Goal: Find specific page/section: Find specific page/section

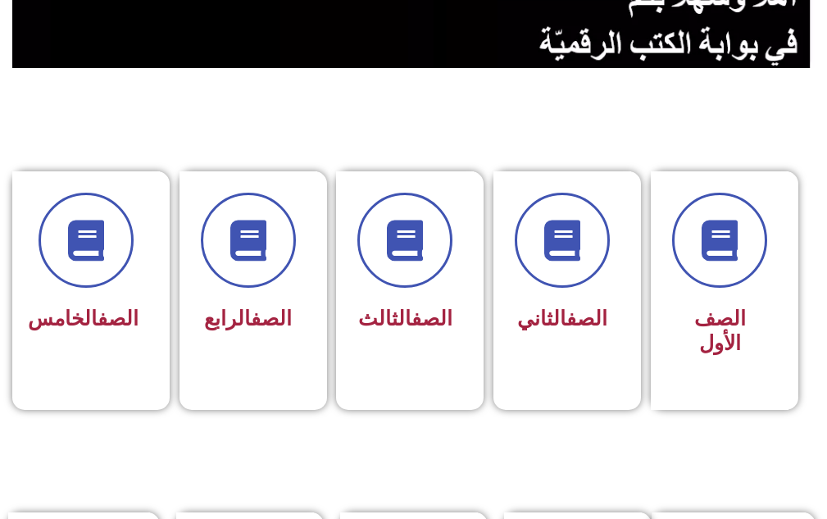
scroll to position [656, 0]
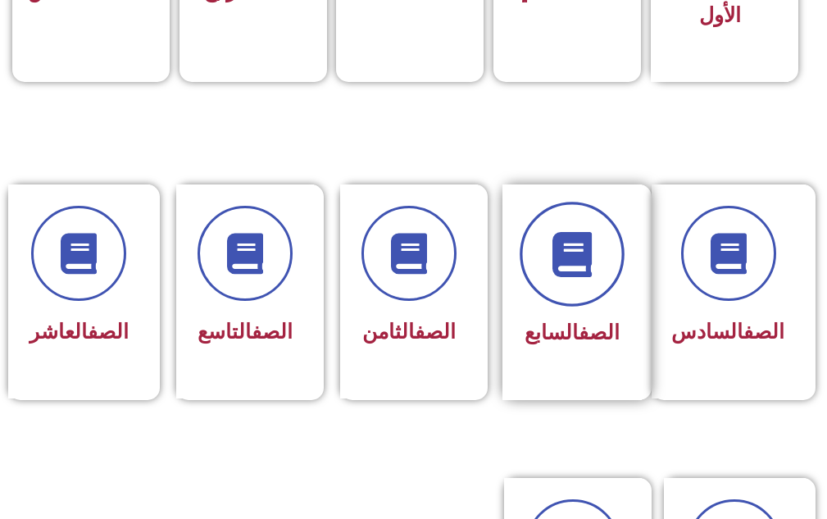
click at [612, 253] on span at bounding box center [572, 255] width 105 height 105
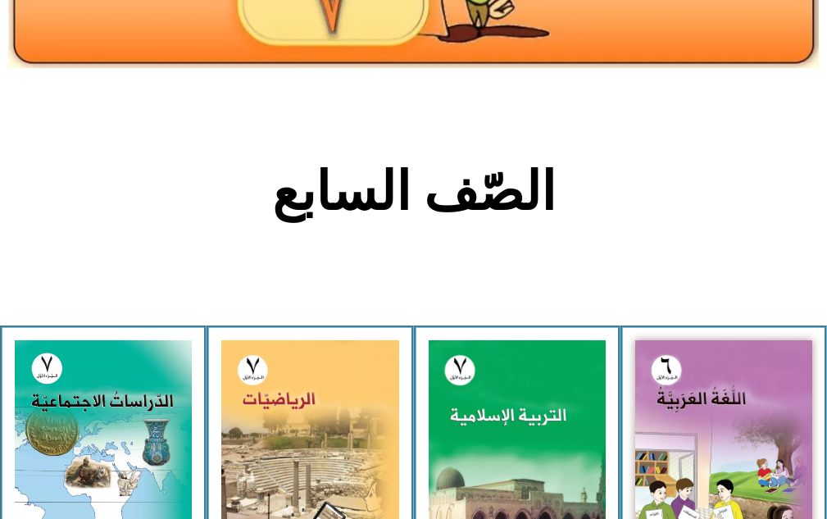
scroll to position [410, 0]
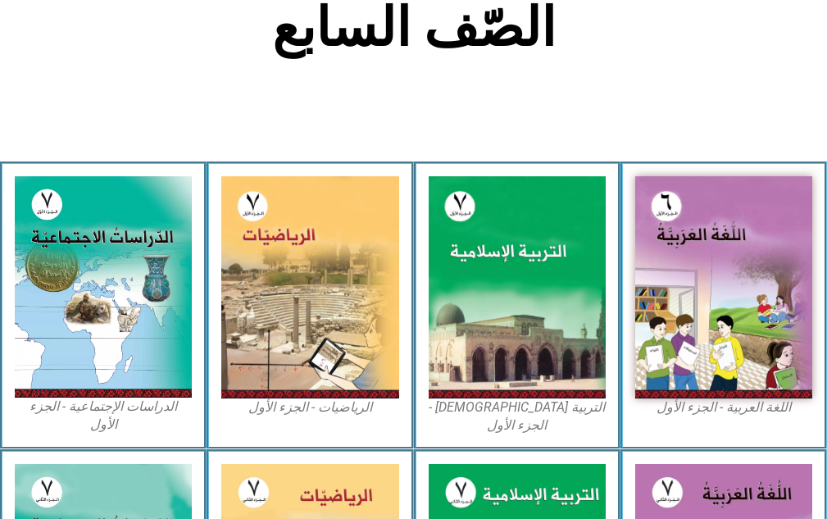
click at [547, 258] on img at bounding box center [517, 286] width 177 height 221
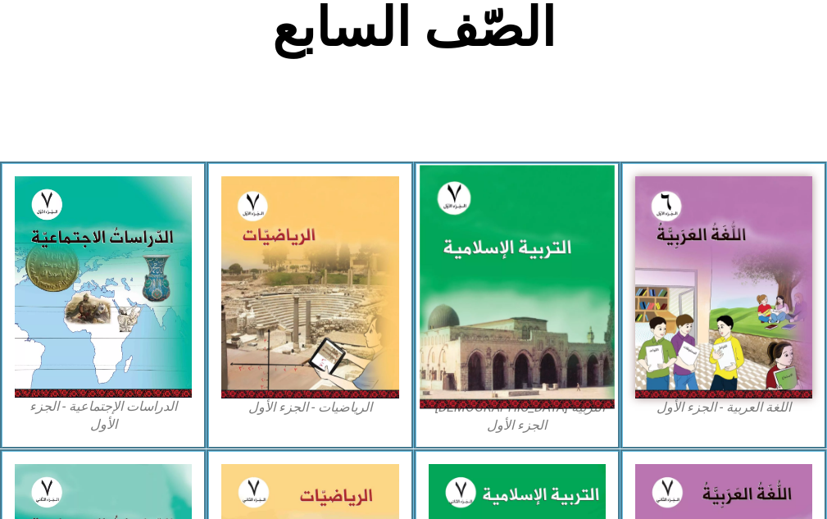
click at [547, 255] on img at bounding box center [517, 288] width 195 height 244
click at [547, 250] on img at bounding box center [517, 288] width 195 height 244
click at [516, 251] on img at bounding box center [517, 288] width 195 height 244
click at [484, 326] on img at bounding box center [517, 288] width 195 height 244
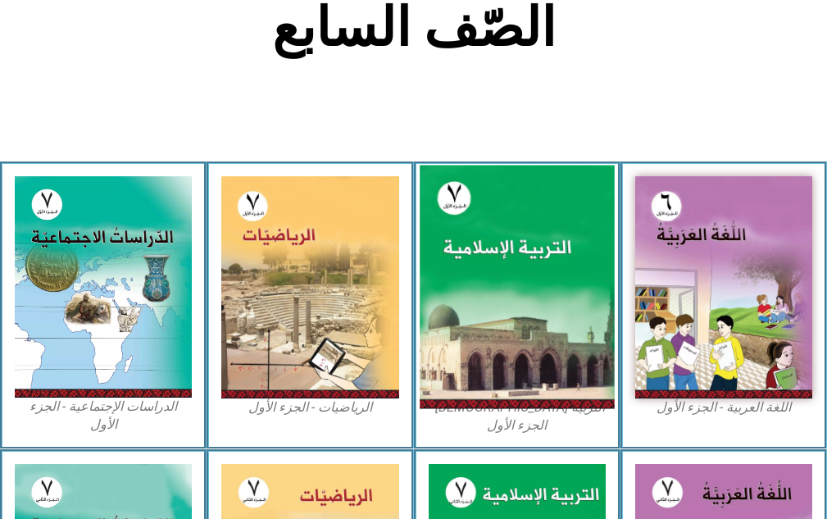
click at [484, 327] on img at bounding box center [517, 288] width 195 height 244
click at [538, 312] on img at bounding box center [517, 288] width 195 height 244
click at [539, 310] on img at bounding box center [517, 288] width 195 height 244
click at [527, 237] on img at bounding box center [517, 288] width 195 height 244
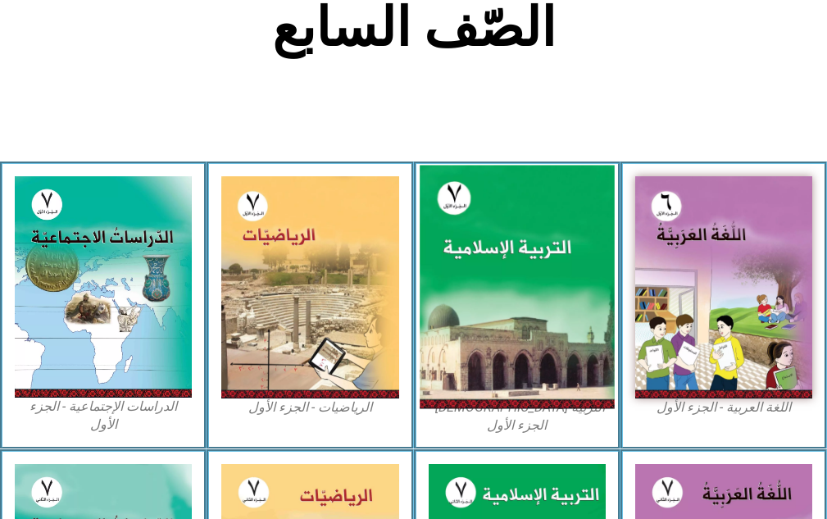
click at [527, 235] on img at bounding box center [517, 288] width 195 height 244
click at [597, 314] on img at bounding box center [517, 288] width 195 height 244
click at [485, 294] on img at bounding box center [517, 288] width 195 height 244
click at [492, 305] on img at bounding box center [517, 288] width 195 height 244
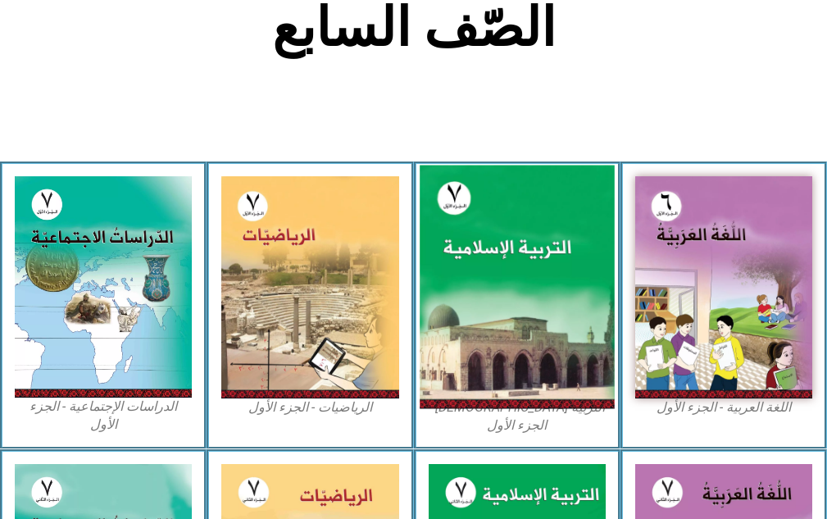
drag, startPoint x: 491, startPoint y: 305, endPoint x: 482, endPoint y: 308, distance: 9.4
click at [489, 308] on img at bounding box center [517, 288] width 195 height 244
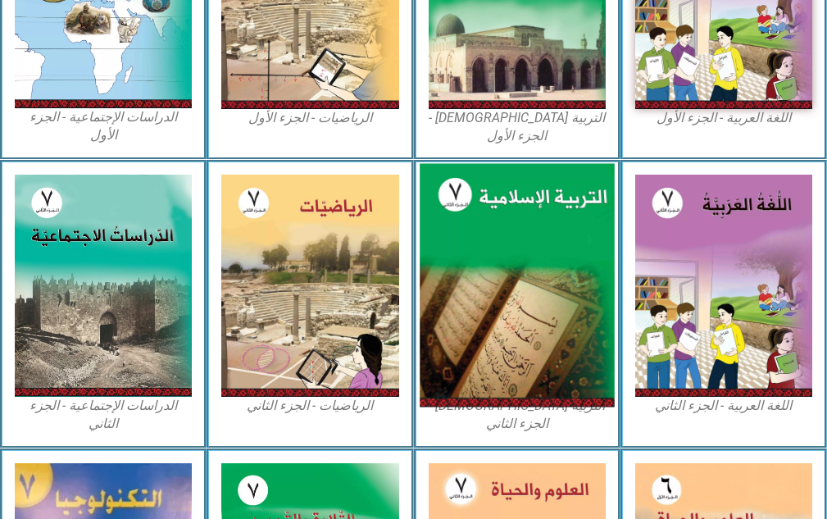
scroll to position [618, 0]
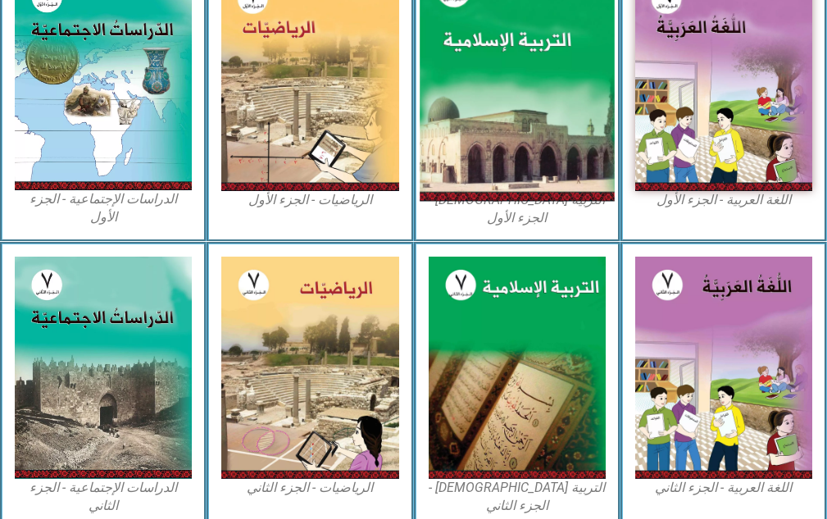
click at [535, 159] on img at bounding box center [517, 80] width 195 height 244
click at [536, 159] on img at bounding box center [517, 80] width 195 height 244
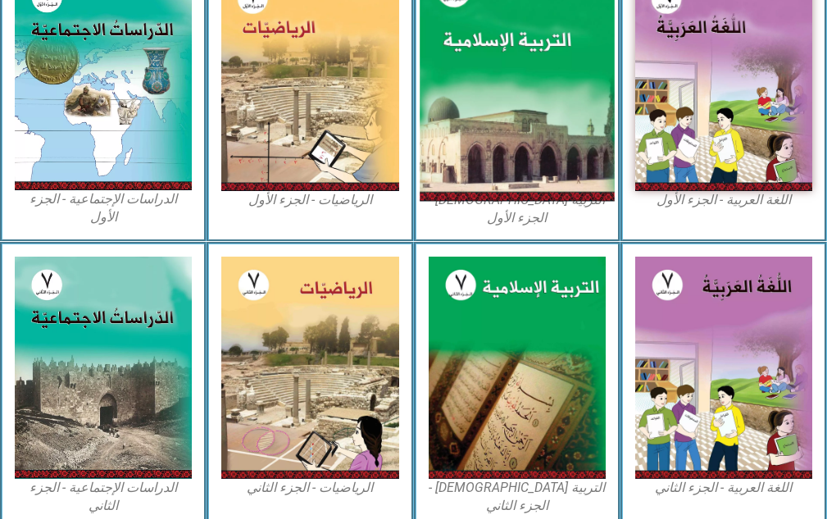
click at [570, 181] on img at bounding box center [517, 80] width 195 height 244
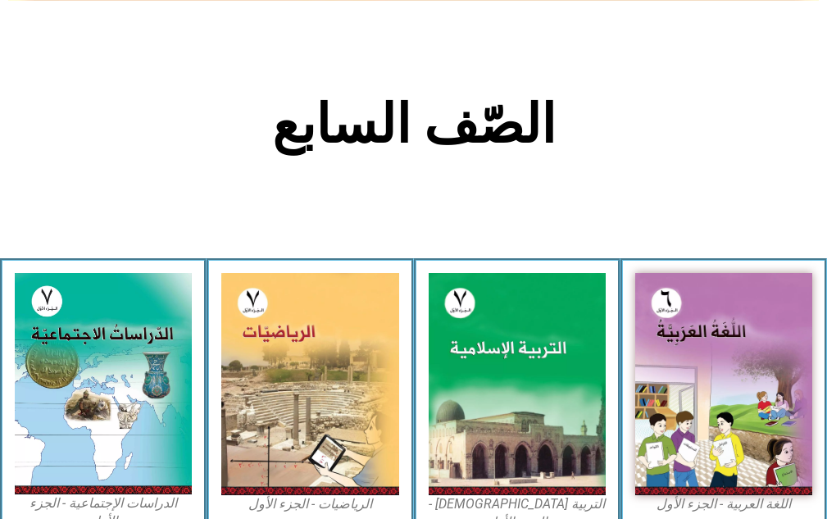
scroll to position [299, 0]
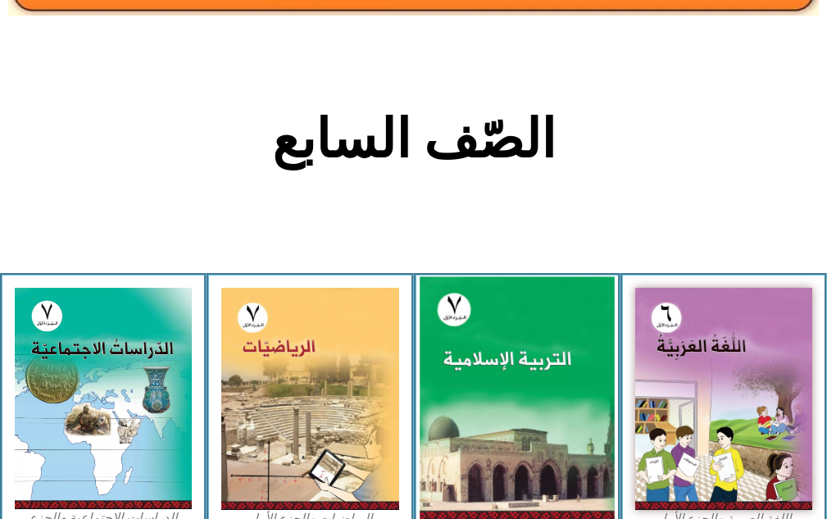
click at [545, 308] on img at bounding box center [517, 399] width 195 height 244
click at [556, 318] on img at bounding box center [517, 399] width 195 height 244
click at [555, 316] on img at bounding box center [517, 399] width 195 height 244
click at [522, 348] on img at bounding box center [517, 399] width 195 height 244
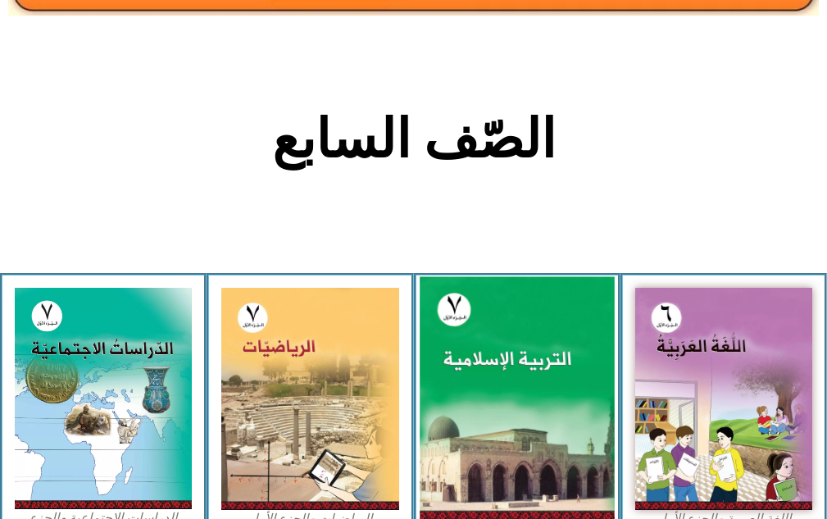
click at [510, 406] on img at bounding box center [517, 399] width 195 height 244
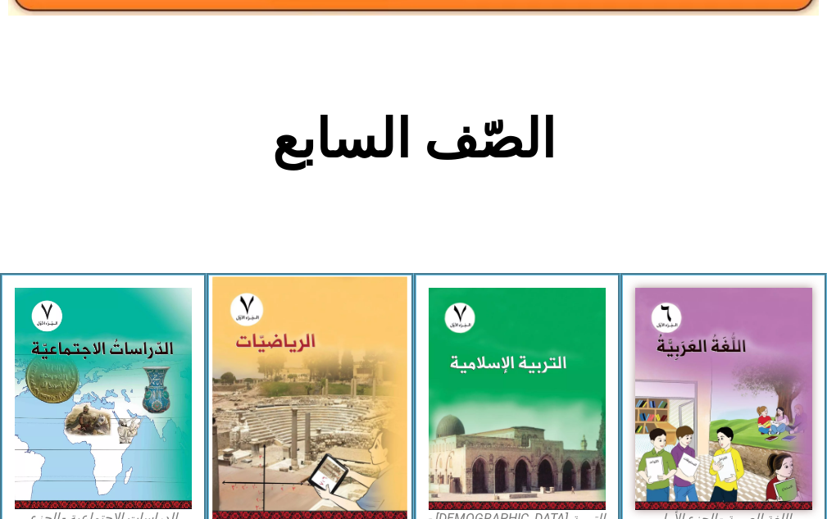
click at [340, 349] on img at bounding box center [309, 399] width 195 height 244
click at [339, 334] on img at bounding box center [309, 399] width 195 height 244
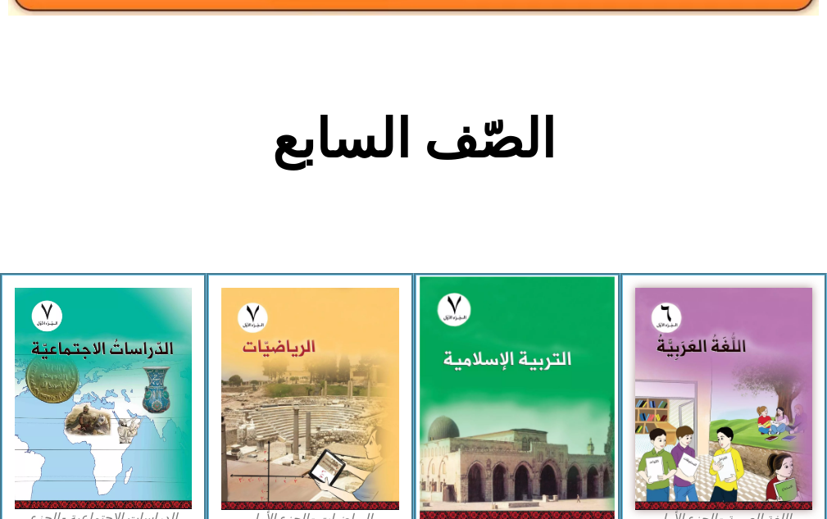
click at [607, 414] on img at bounding box center [517, 399] width 195 height 244
click at [607, 417] on img at bounding box center [517, 399] width 195 height 244
click at [481, 396] on img at bounding box center [517, 399] width 195 height 244
click at [481, 390] on img at bounding box center [517, 399] width 195 height 244
click at [481, 370] on img at bounding box center [517, 399] width 195 height 244
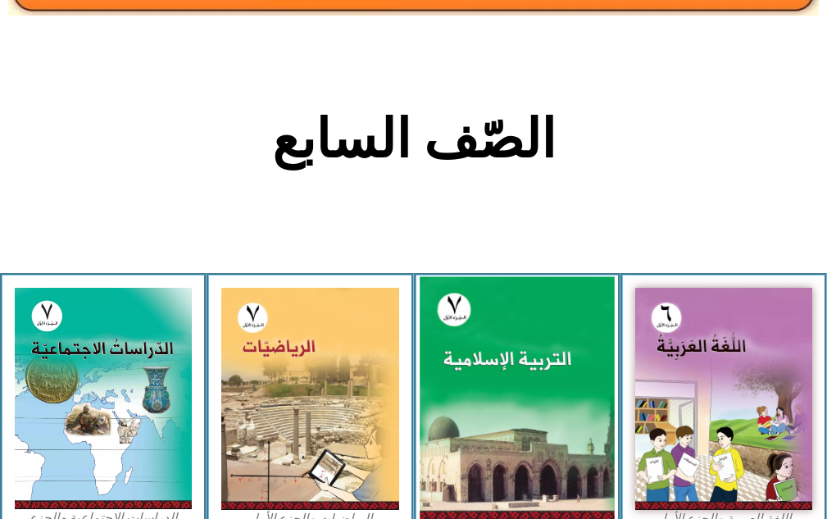
click at [481, 370] on img at bounding box center [517, 399] width 195 height 244
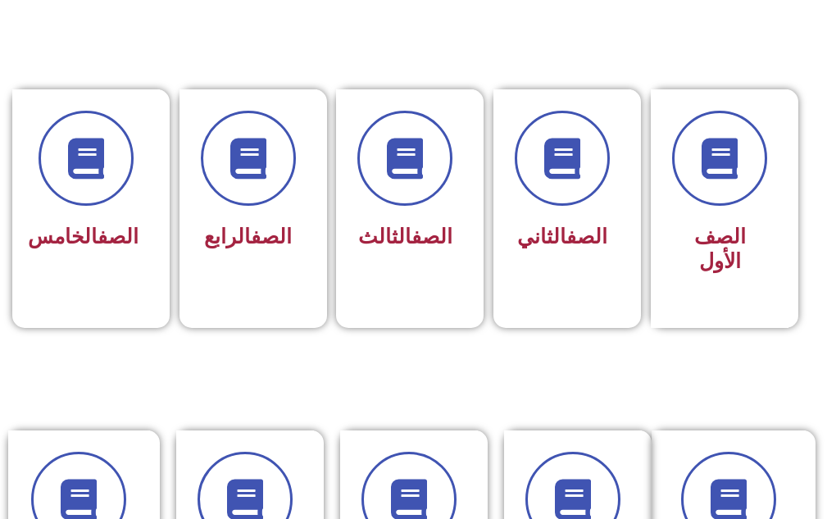
scroll to position [656, 0]
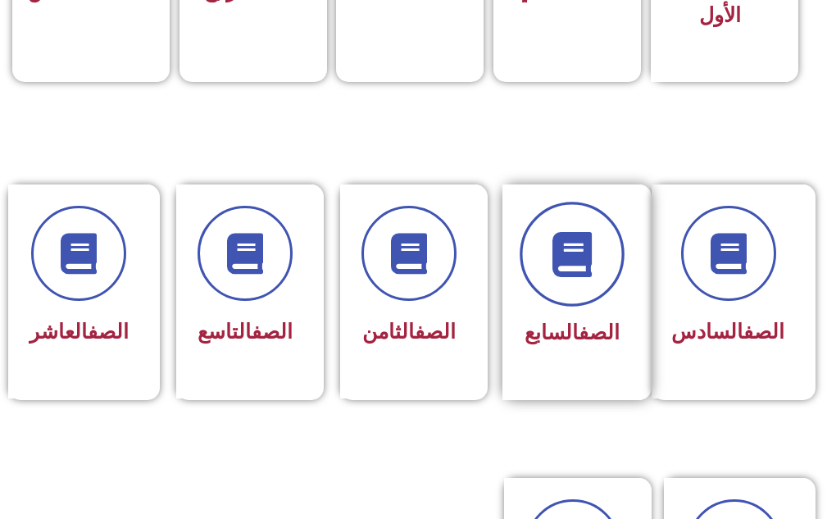
click at [577, 259] on icon at bounding box center [571, 254] width 45 height 45
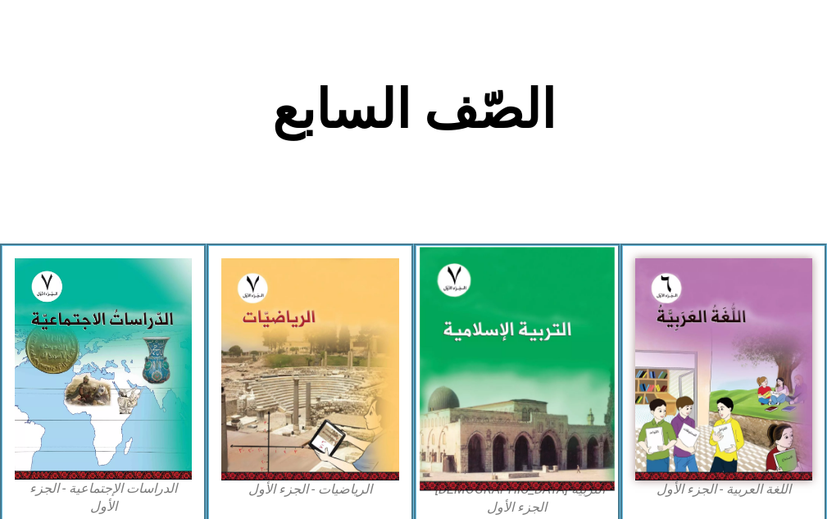
scroll to position [574, 0]
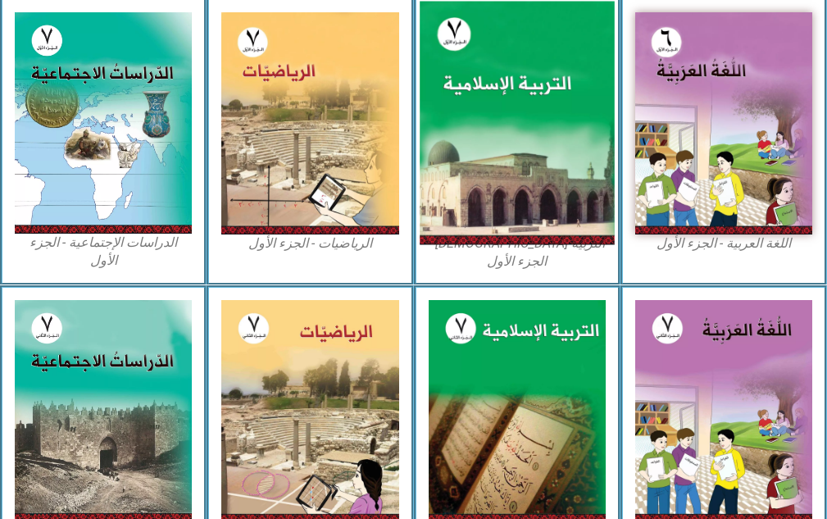
click at [508, 205] on img at bounding box center [517, 124] width 195 height 244
click at [532, 152] on img at bounding box center [517, 124] width 195 height 244
click at [533, 149] on img at bounding box center [517, 124] width 195 height 244
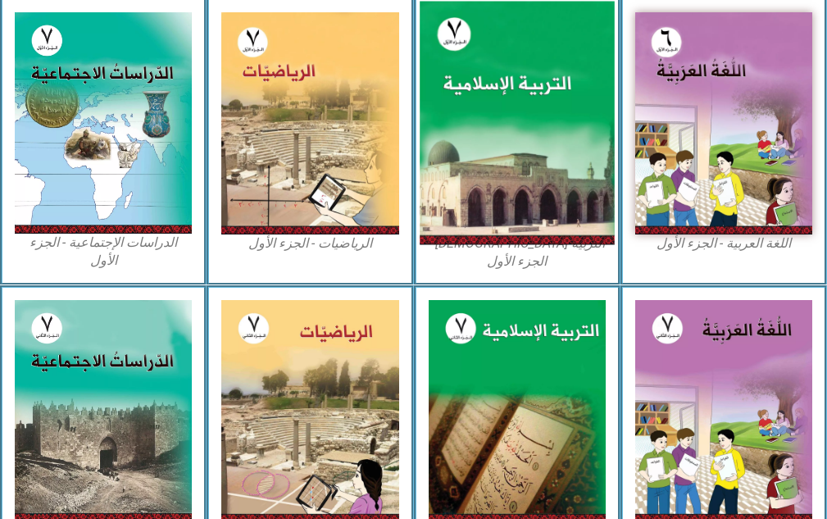
click at [533, 149] on img at bounding box center [517, 124] width 195 height 244
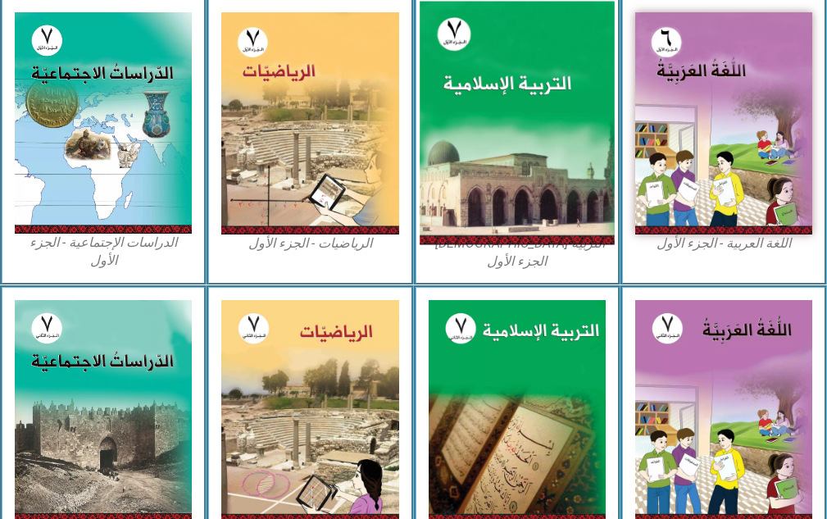
click at [533, 149] on img at bounding box center [517, 124] width 195 height 244
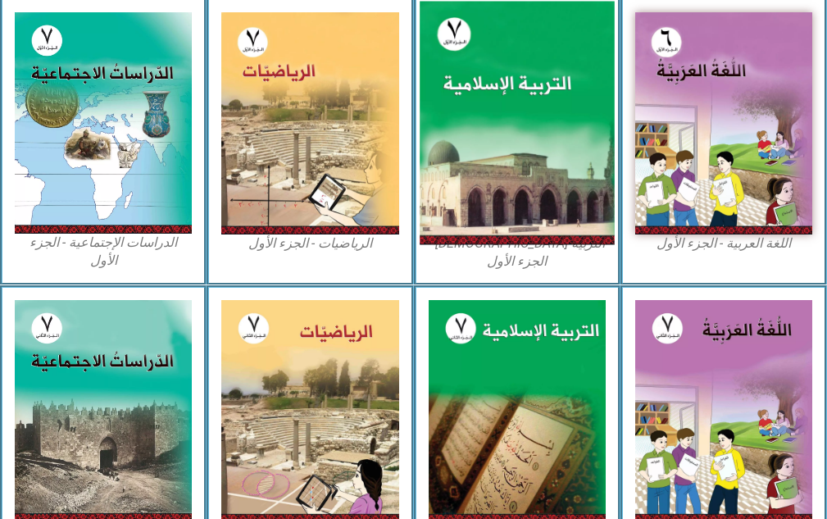
click at [533, 148] on img at bounding box center [517, 124] width 195 height 244
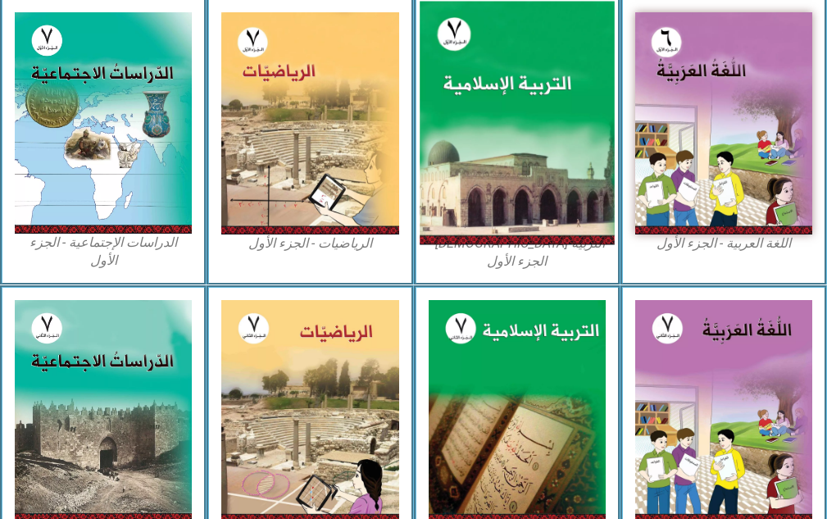
click at [533, 148] on img at bounding box center [517, 124] width 195 height 244
click at [533, 135] on img at bounding box center [517, 124] width 195 height 244
click at [543, 151] on img at bounding box center [517, 124] width 195 height 244
click at [543, 150] on img at bounding box center [517, 124] width 195 height 244
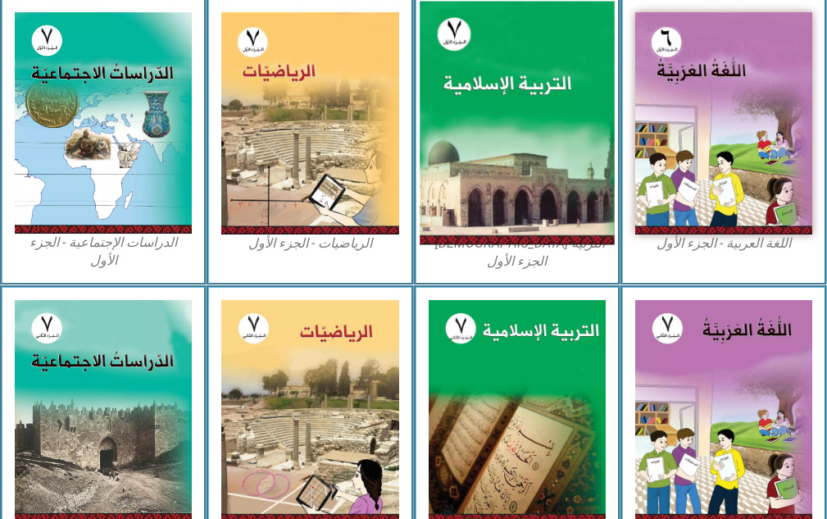
click at [543, 150] on img at bounding box center [517, 124] width 195 height 244
click at [542, 150] on img at bounding box center [517, 124] width 195 height 244
click at [543, 146] on img at bounding box center [517, 124] width 195 height 244
click at [544, 145] on img at bounding box center [517, 124] width 195 height 244
click at [546, 144] on img at bounding box center [517, 124] width 195 height 244
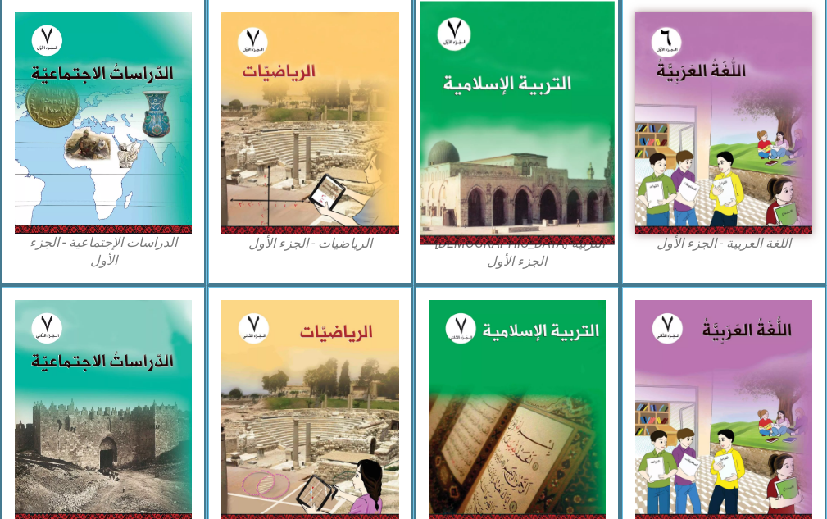
click at [546, 144] on img at bounding box center [517, 124] width 195 height 244
click at [527, 152] on img at bounding box center [517, 124] width 195 height 244
drag, startPoint x: 527, startPoint y: 152, endPoint x: 525, endPoint y: 122, distance: 29.6
click at [526, 126] on img at bounding box center [517, 124] width 195 height 244
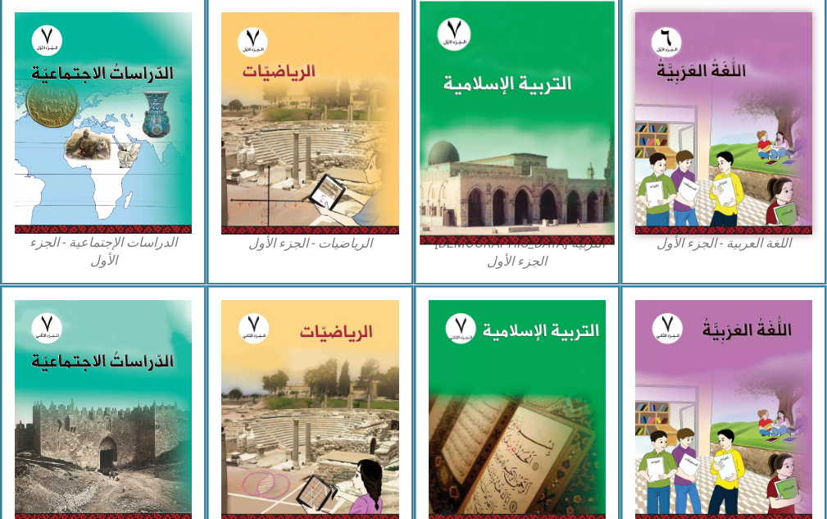
click at [538, 133] on img at bounding box center [517, 124] width 195 height 244
click at [538, 132] on img at bounding box center [517, 124] width 195 height 244
click at [537, 132] on img at bounding box center [517, 124] width 195 height 244
click at [534, 133] on img at bounding box center [517, 124] width 195 height 244
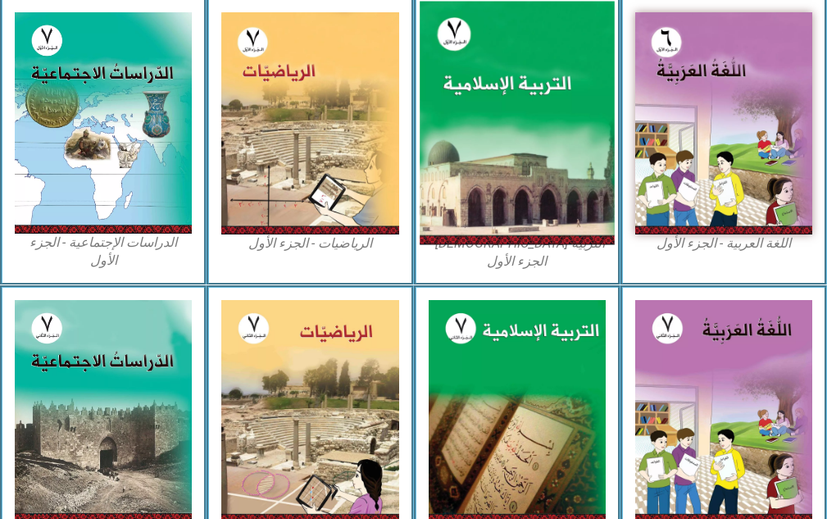
drag, startPoint x: 534, startPoint y: 133, endPoint x: 533, endPoint y: 142, distance: 9.1
click at [533, 142] on img at bounding box center [517, 124] width 195 height 244
click at [533, 28] on img at bounding box center [517, 124] width 195 height 244
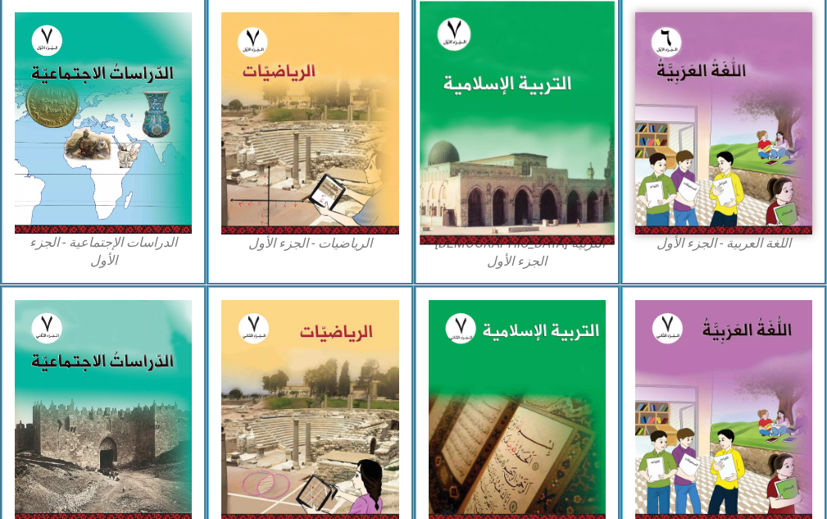
click at [533, 28] on img at bounding box center [517, 124] width 195 height 244
click at [533, 29] on img at bounding box center [517, 124] width 195 height 244
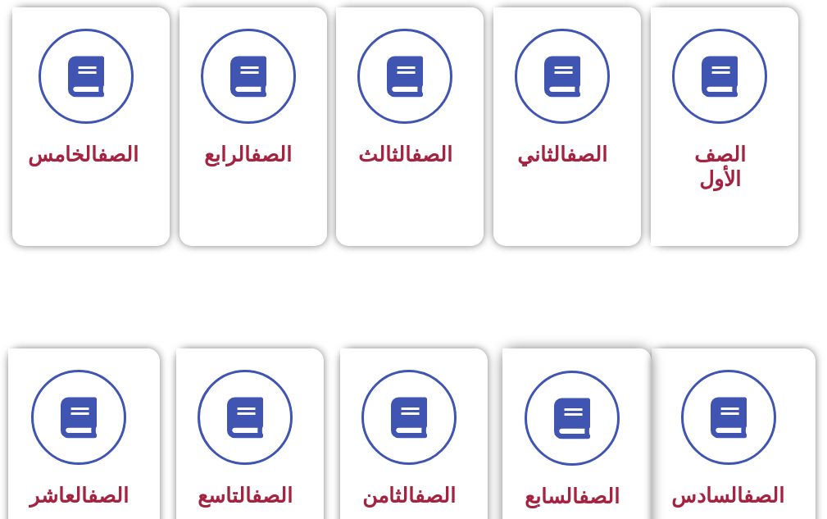
scroll to position [738, 0]
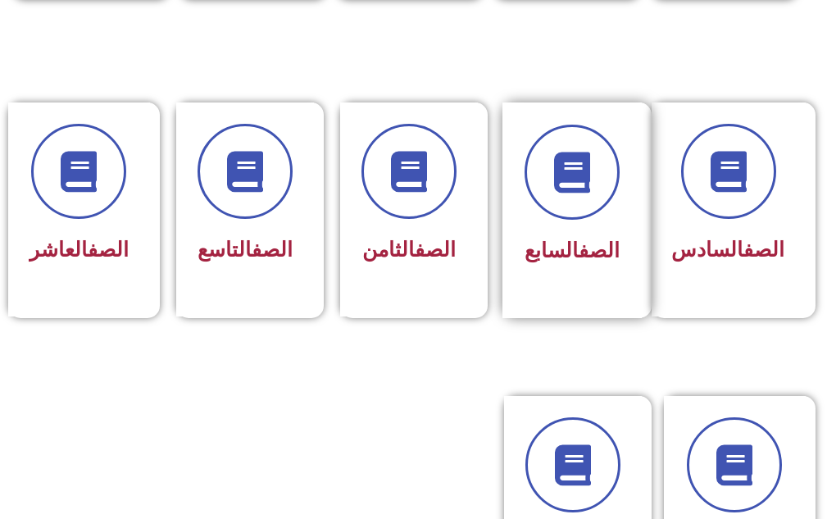
click at [543, 257] on span "الصف السابع" at bounding box center [572, 251] width 95 height 24
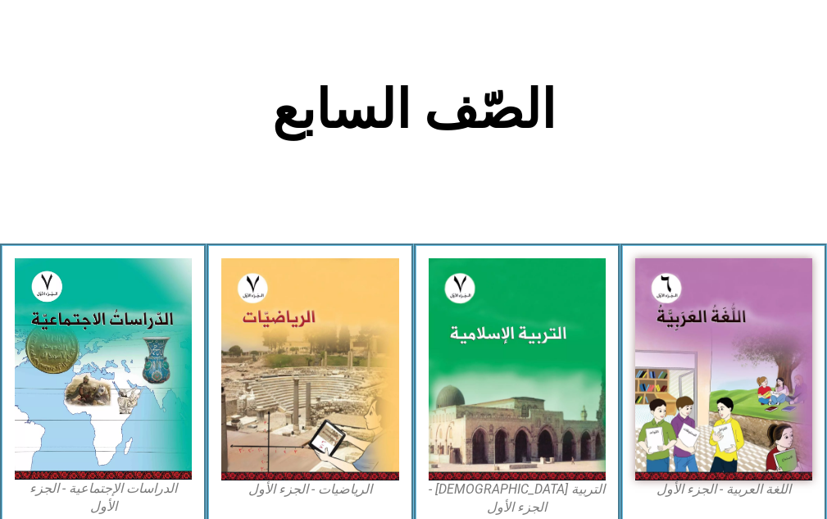
scroll to position [574, 0]
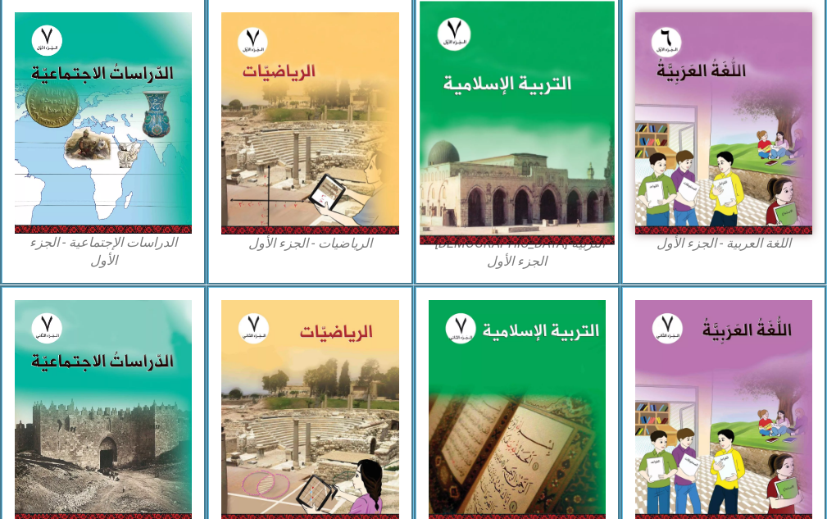
click at [542, 208] on img at bounding box center [517, 124] width 195 height 244
click at [542, 150] on img at bounding box center [517, 124] width 195 height 244
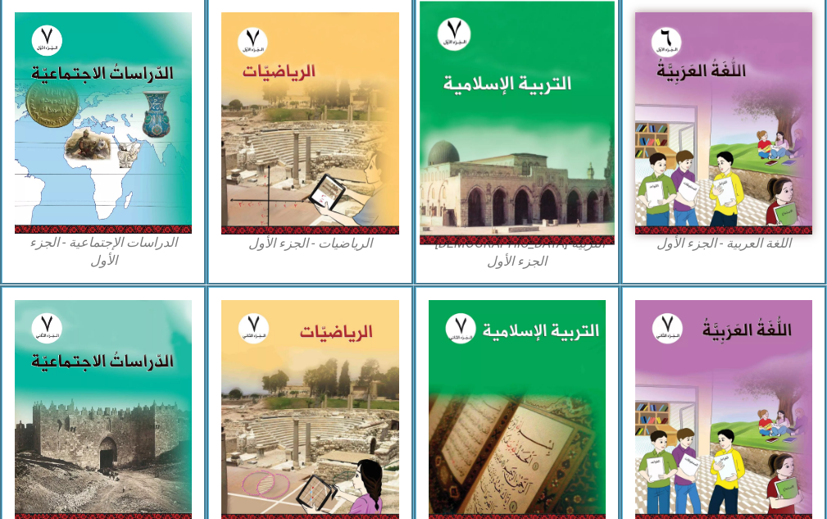
click at [542, 150] on img at bounding box center [517, 124] width 195 height 244
click at [495, 45] on img at bounding box center [517, 124] width 195 height 244
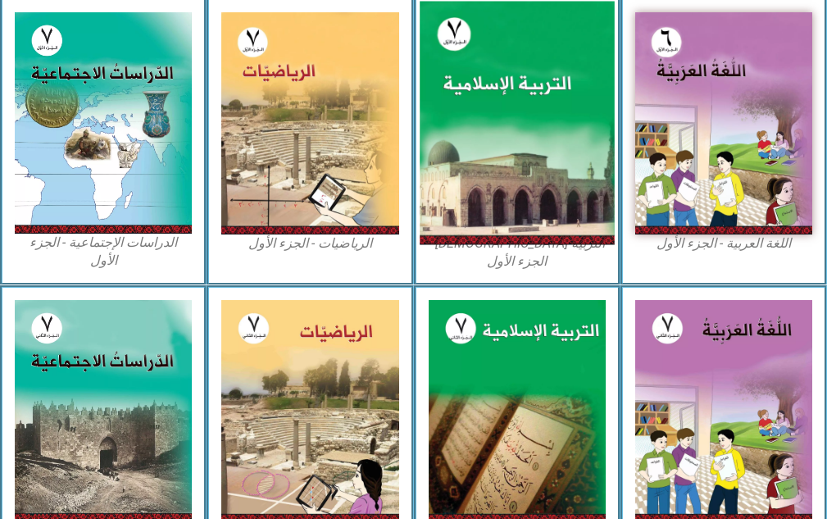
click at [495, 45] on img at bounding box center [517, 124] width 195 height 244
click at [499, 52] on img at bounding box center [517, 124] width 195 height 244
click at [544, 135] on img at bounding box center [517, 124] width 195 height 244
